Goal: Transaction & Acquisition: Subscribe to service/newsletter

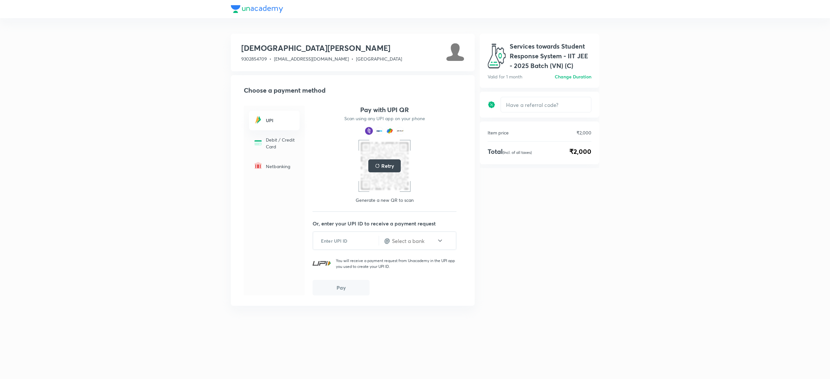
click at [380, 167] on div "Retry" at bounding box center [384, 165] width 33 height 13
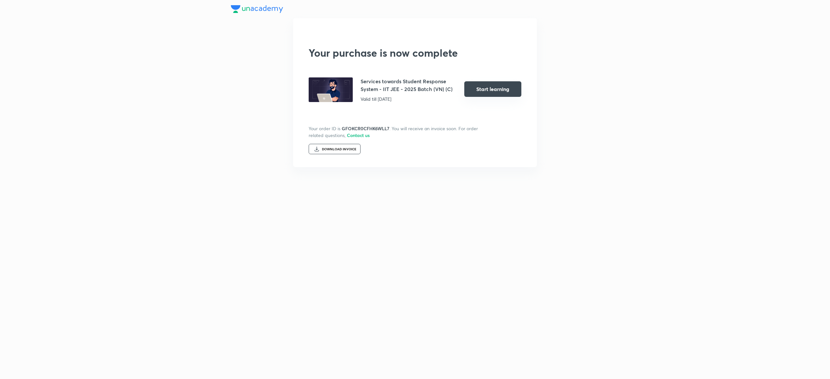
click at [496, 93] on button "Start learning" at bounding box center [492, 89] width 57 height 16
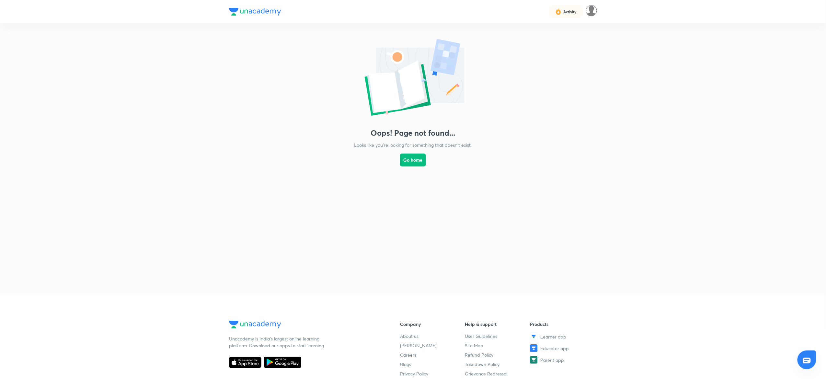
click at [590, 10] on img at bounding box center [591, 10] width 11 height 11
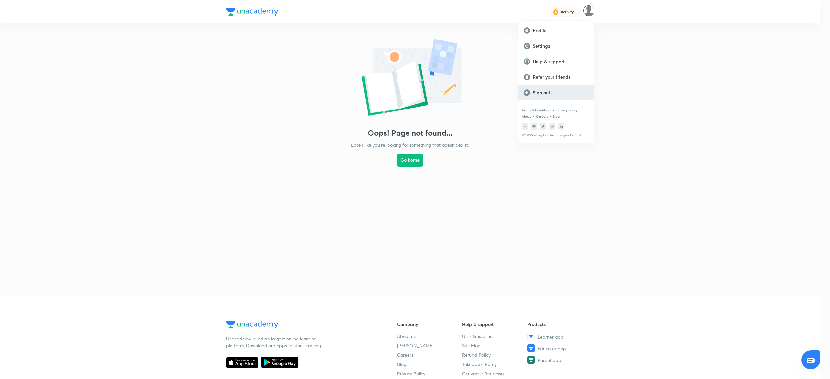
click at [543, 99] on div "Sign out" at bounding box center [556, 93] width 76 height 16
